Goal: Information Seeking & Learning: Get advice/opinions

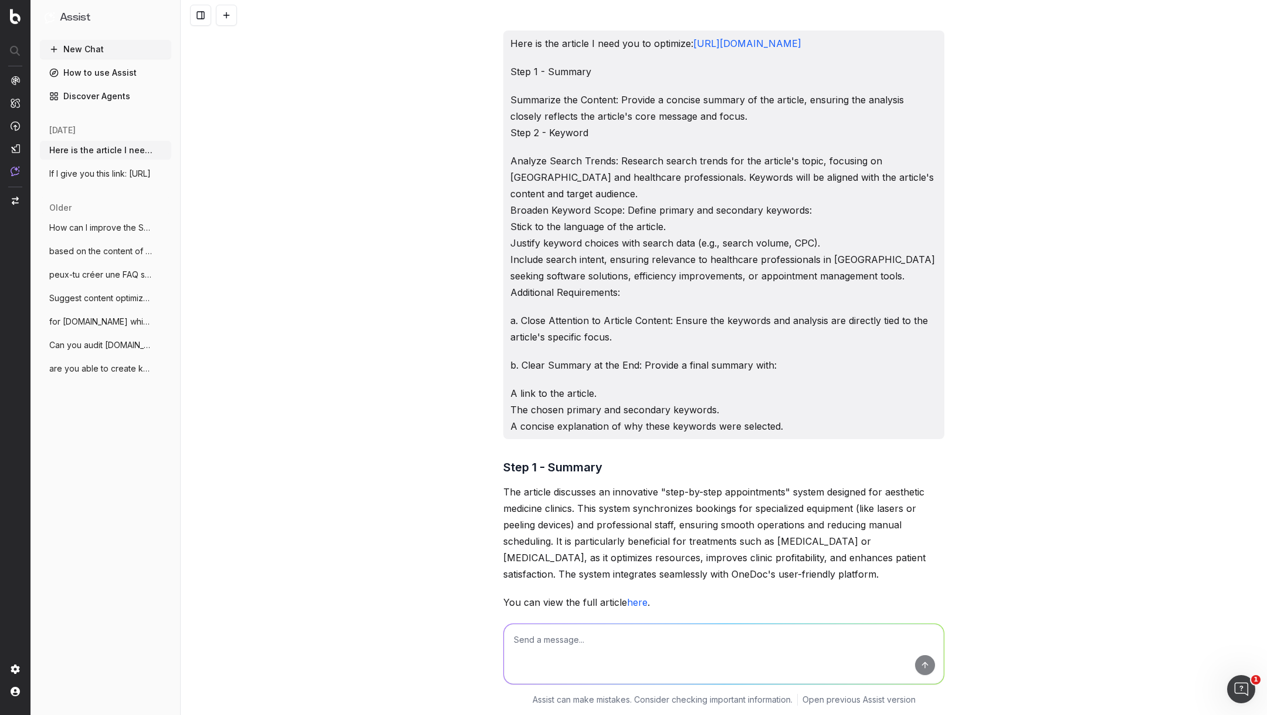
scroll to position [975, 0]
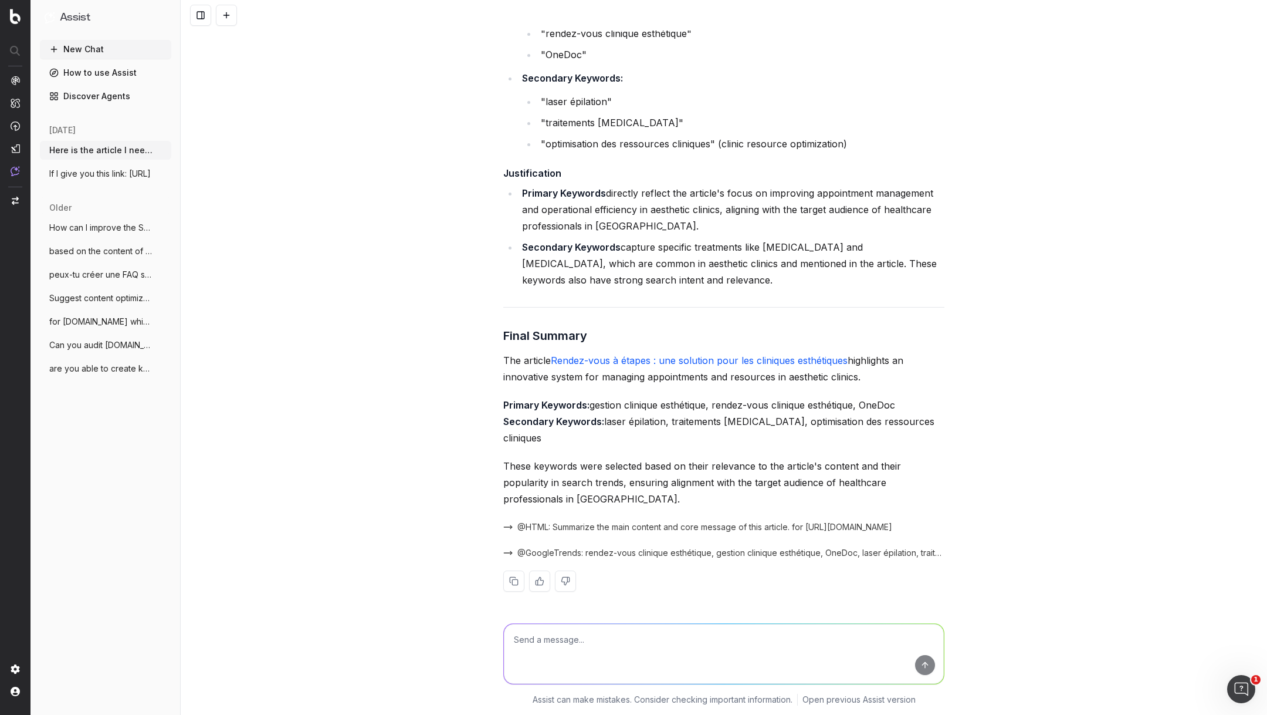
click at [126, 43] on button "New Chat" at bounding box center [105, 49] width 131 height 19
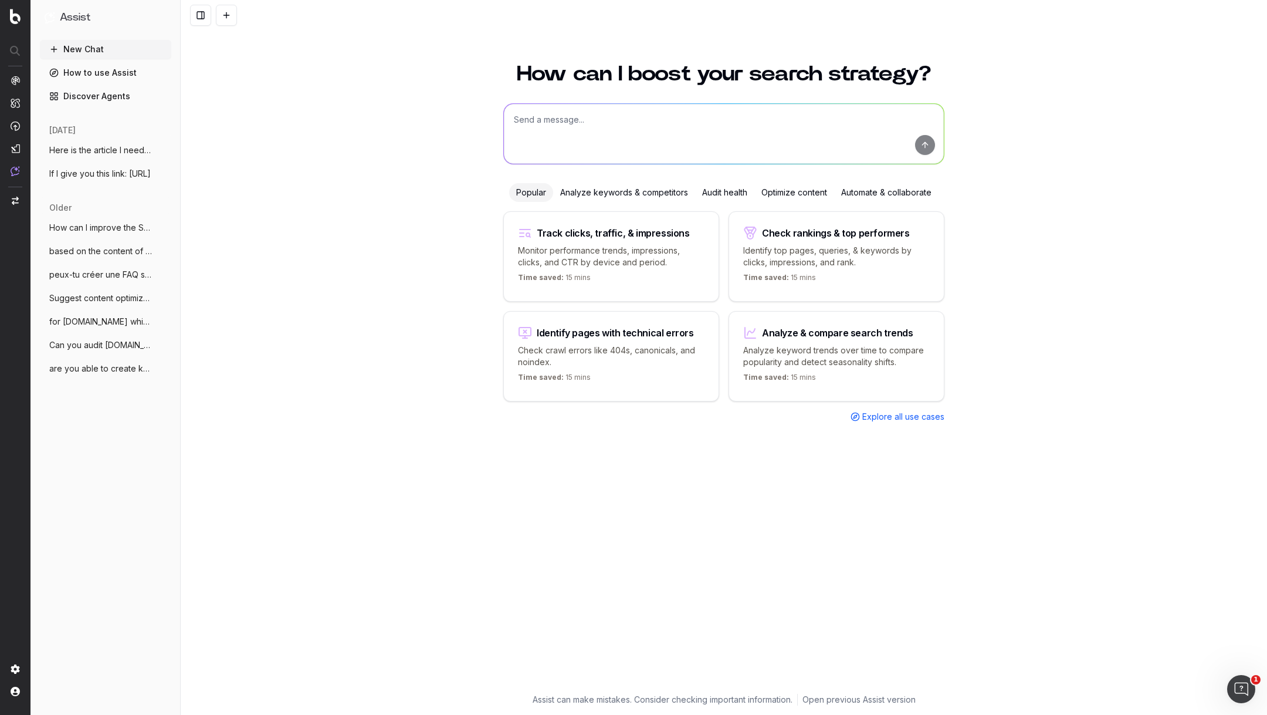
click at [621, 126] on textarea at bounding box center [724, 134] width 440 height 60
type textarea "give me keywords relat"
type textarea "Give me keywords related to moving a medical practice in [GEOGRAPHIC_DATA] (in …"
